Goal: Information Seeking & Learning: Learn about a topic

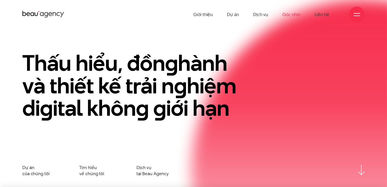
click at [295, 15] on link "Góc nhìn" at bounding box center [291, 14] width 18 height 29
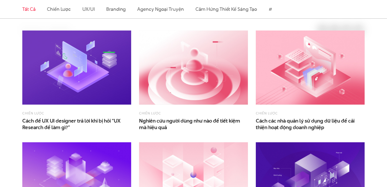
scroll to position [210, 0]
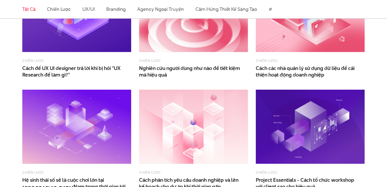
click at [217, 41] on img at bounding box center [193, 15] width 109 height 74
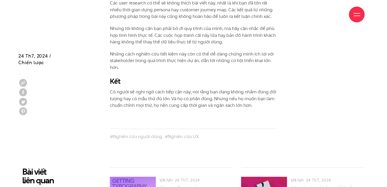
scroll to position [1731, 0]
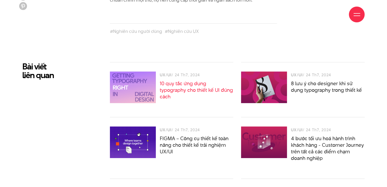
click at [197, 91] on link "10 quy tắc ứng dụng typography cho thiết kế UI đúng cách" at bounding box center [196, 90] width 73 height 20
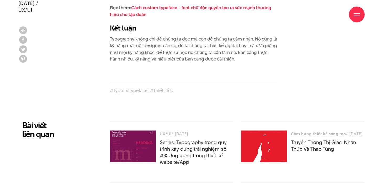
scroll to position [3043, 0]
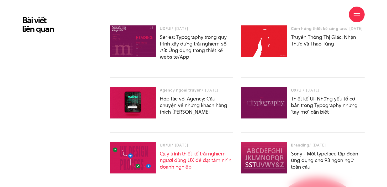
click at [215, 155] on link "Quy trình thiết kế trải nghiệm người dùng UX để đạt tầm nhìn doanh nghiệp" at bounding box center [196, 160] width 72 height 20
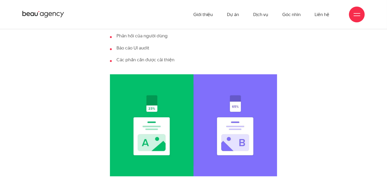
scroll to position [2886, 0]
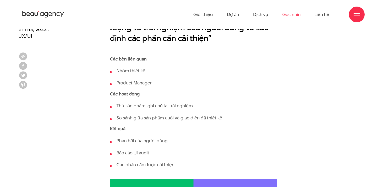
click at [296, 13] on link "Góc nhìn" at bounding box center [291, 14] width 18 height 29
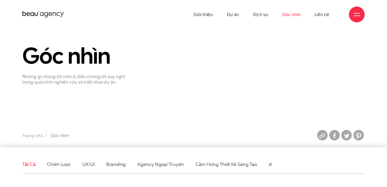
scroll to position [105, 0]
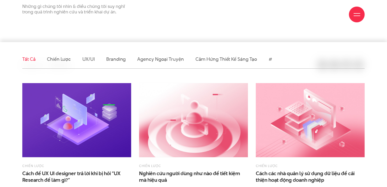
click at [92, 63] on li "UX/UI" at bounding box center [88, 59] width 13 height 18
click at [89, 60] on link "UX/UI" at bounding box center [88, 59] width 13 height 7
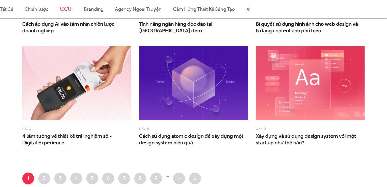
scroll to position [446, 0]
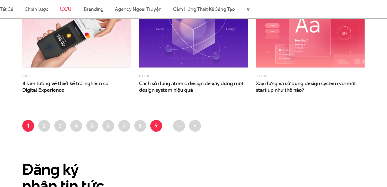
click at [158, 122] on link "Trang 9" at bounding box center [156, 126] width 12 height 12
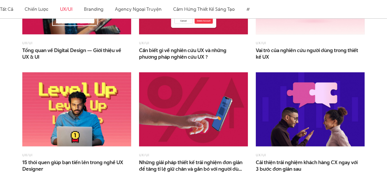
scroll to position [420, 0]
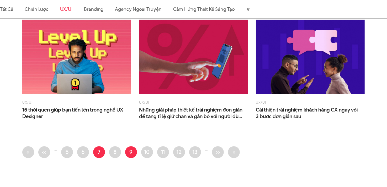
click at [100, 148] on link "Trang 7" at bounding box center [99, 152] width 12 height 12
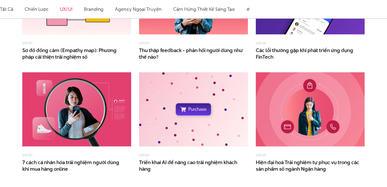
scroll to position [446, 0]
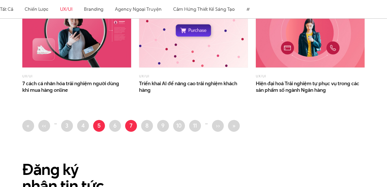
click at [99, 124] on link "Trang 5" at bounding box center [99, 126] width 12 height 12
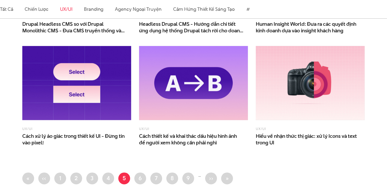
scroll to position [420, 0]
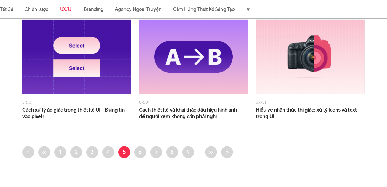
click at [76, 58] on img at bounding box center [76, 57] width 109 height 74
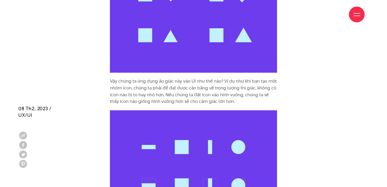
scroll to position [1233, 0]
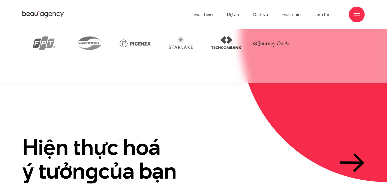
scroll to position [1040, 0]
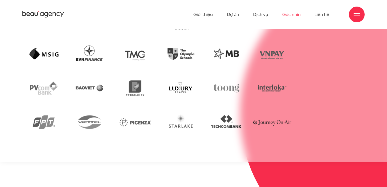
click at [294, 17] on link "Góc nhìn" at bounding box center [291, 14] width 18 height 29
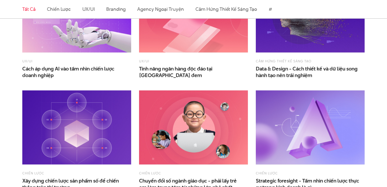
scroll to position [708, 0]
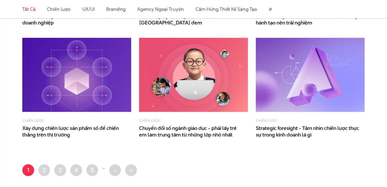
click at [188, 67] on img at bounding box center [193, 75] width 109 height 74
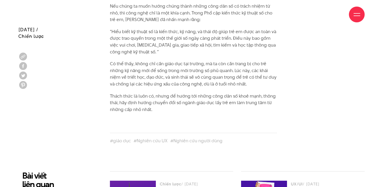
scroll to position [1731, 0]
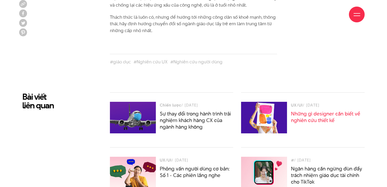
click at [326, 110] on link "Những gì designer cần biết về nghiên cứu thiết kế" at bounding box center [325, 117] width 69 height 14
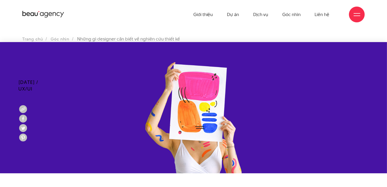
scroll to position [26, 0]
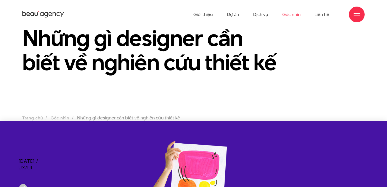
click at [291, 15] on link "Góc nhìn" at bounding box center [291, 14] width 18 height 29
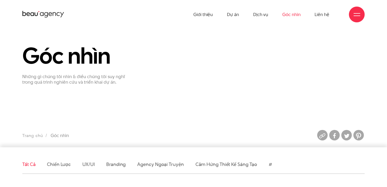
scroll to position [79, 0]
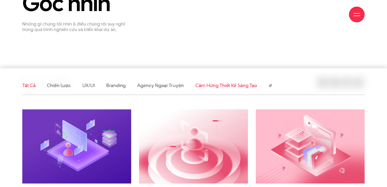
click at [242, 86] on link "Cảm hứng thiết kế sáng tạo" at bounding box center [226, 85] width 62 height 7
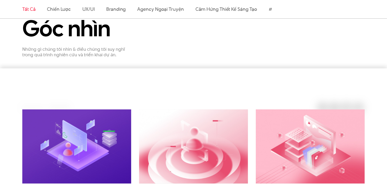
scroll to position [155, 0]
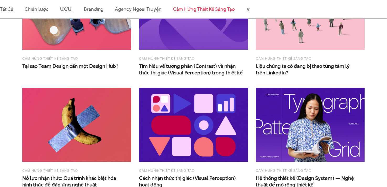
scroll to position [393, 0]
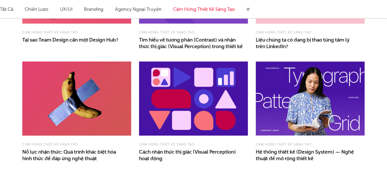
click at [303, 105] on img at bounding box center [310, 98] width 109 height 74
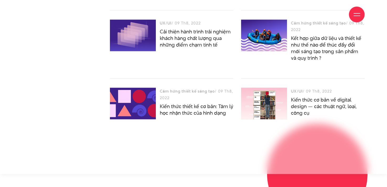
scroll to position [2676, 0]
